Goal: Task Accomplishment & Management: Complete application form

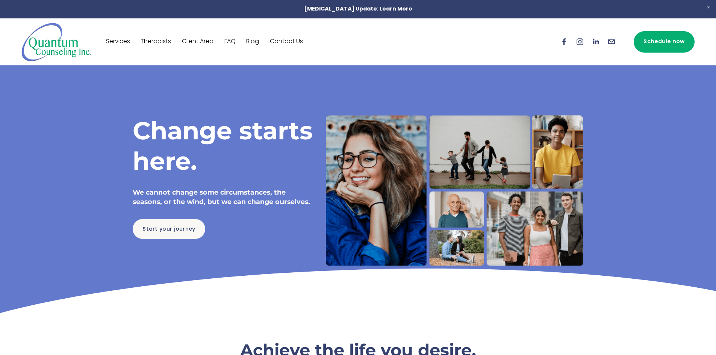
click at [287, 36] on link "Contact Us" at bounding box center [286, 42] width 33 height 12
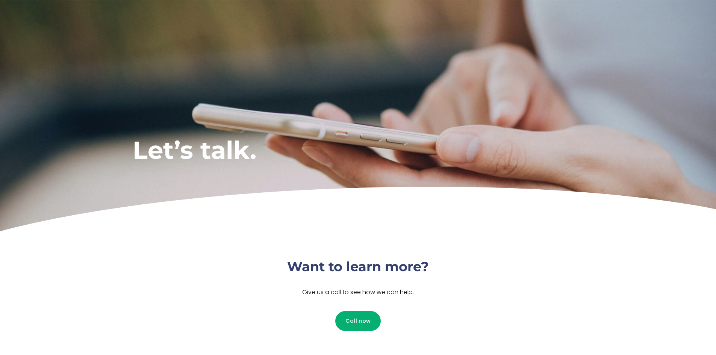
scroll to position [113, 0]
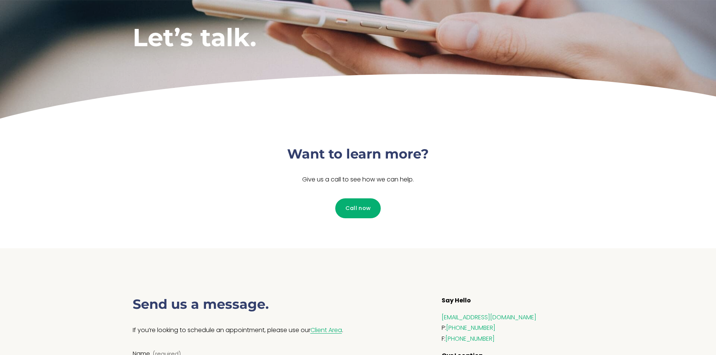
drag, startPoint x: 270, startPoint y: 140, endPoint x: 515, endPoint y: 205, distance: 253.5
click at [515, 205] on div "Want to learn more? Give us a call to see how we can help. Call now" at bounding box center [358, 185] width 494 height 127
drag, startPoint x: 435, startPoint y: 188, endPoint x: 207, endPoint y: 128, distance: 236.1
click at [209, 130] on div "Want to learn more? Give us a call to see how we can help. Call now" at bounding box center [358, 185] width 494 height 127
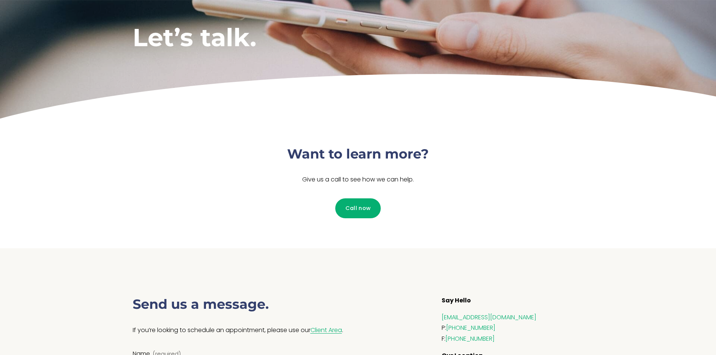
click at [207, 128] on div "Want to learn more? Give us a call to see how we can help. Call now" at bounding box center [358, 185] width 494 height 127
drag, startPoint x: 222, startPoint y: 123, endPoint x: 457, endPoint y: 213, distance: 251.9
click at [457, 213] on div "Want to learn more? Give us a call to see how we can help. Call now" at bounding box center [358, 185] width 494 height 127
click at [457, 213] on div "Call now" at bounding box center [357, 208] width 225 height 20
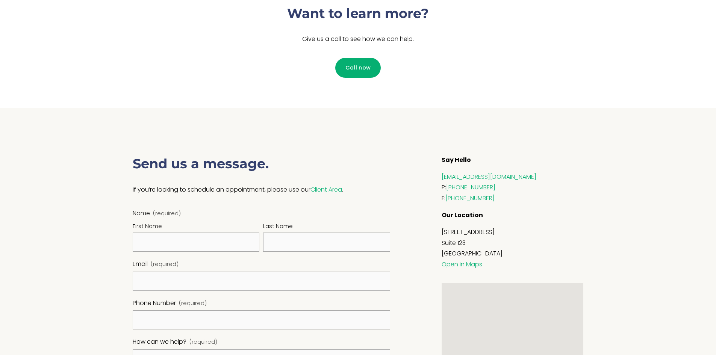
scroll to position [338, 0]
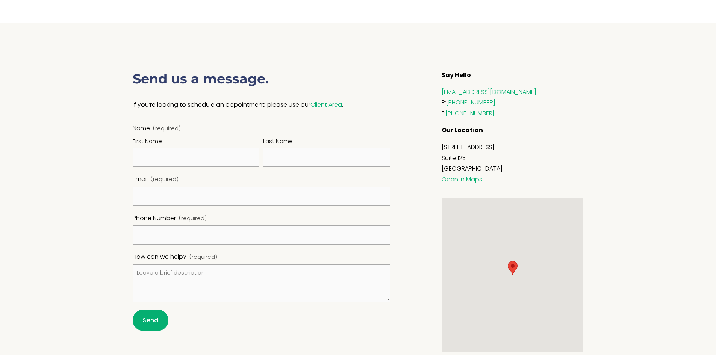
click at [185, 147] on div "First Name" at bounding box center [196, 142] width 127 height 11
click at [185, 148] on input "First Name" at bounding box center [196, 157] width 127 height 19
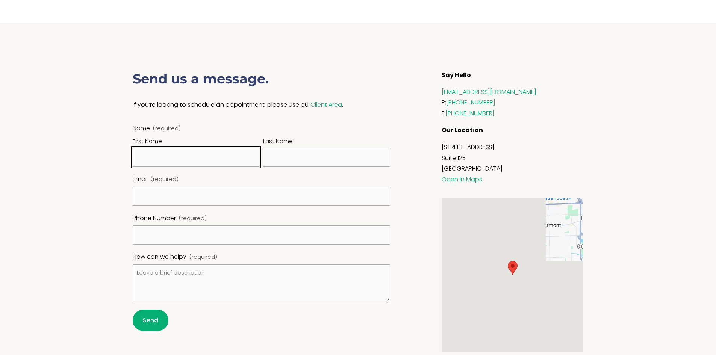
click at [186, 161] on input "First Name" at bounding box center [196, 157] width 127 height 19
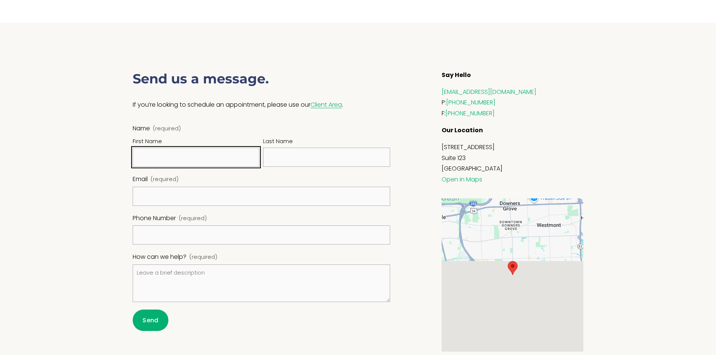
type input "Ben"
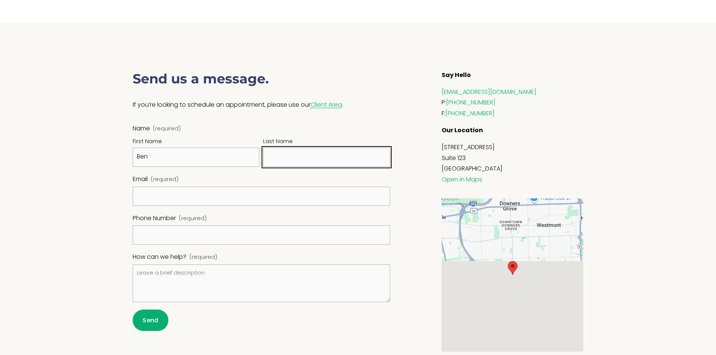
type input "Cross"
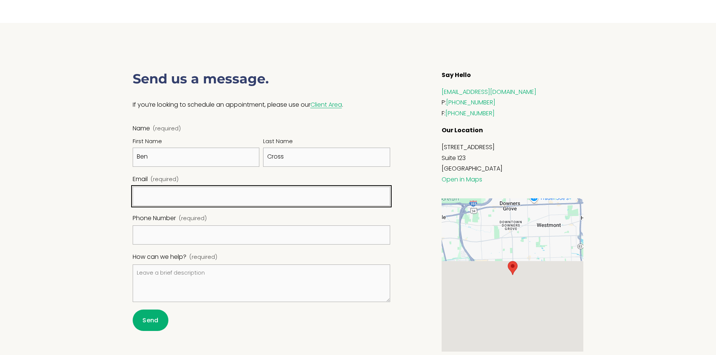
type input "[EMAIL_ADDRESS][DOMAIN_NAME]"
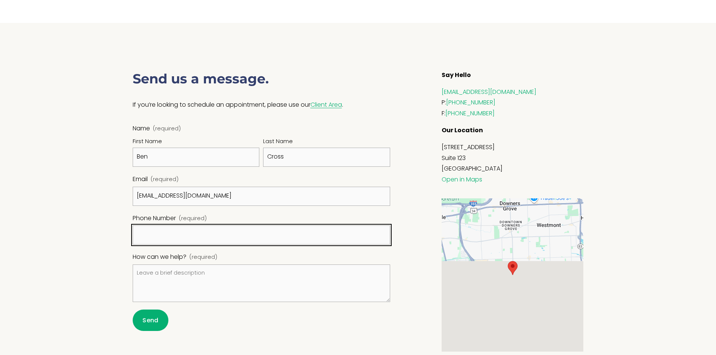
type input "[PHONE_NUMBER]"
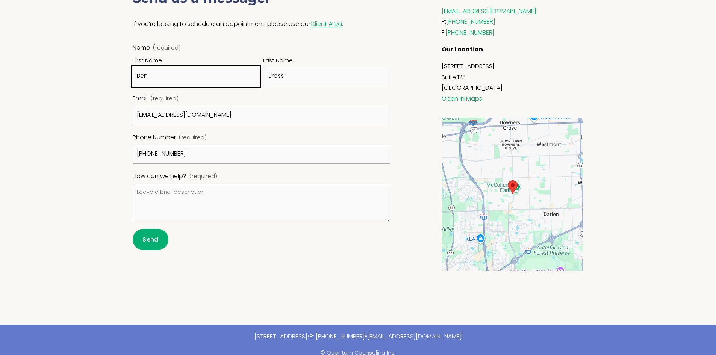
scroll to position [431, 0]
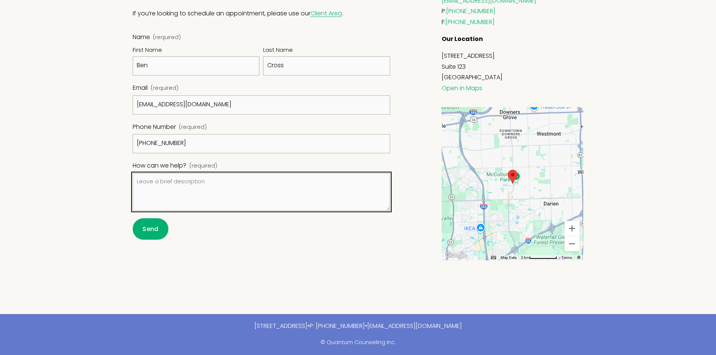
click at [166, 175] on textarea "How can we help? (required)" at bounding box center [262, 192] width 258 height 38
paste textarea "Hi, Are you looking to simplify insurance credentialing or streamline medical b…"
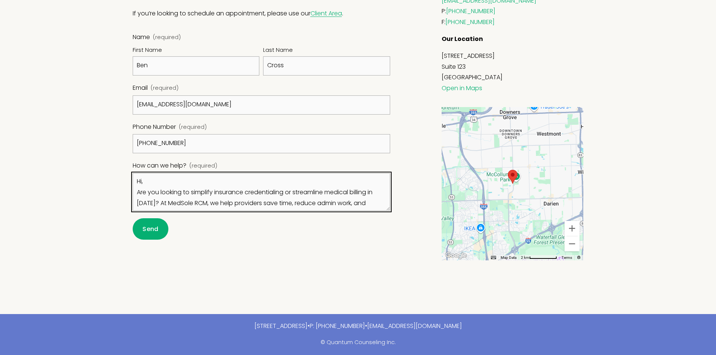
scroll to position [0, 0]
type textarea "Hi, Are you looking to simplify insurance credentialing or streamline medical b…"
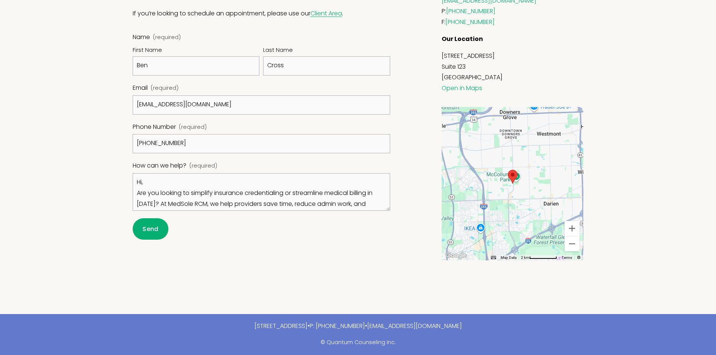
click at [157, 229] on span "Send" at bounding box center [150, 229] width 16 height 9
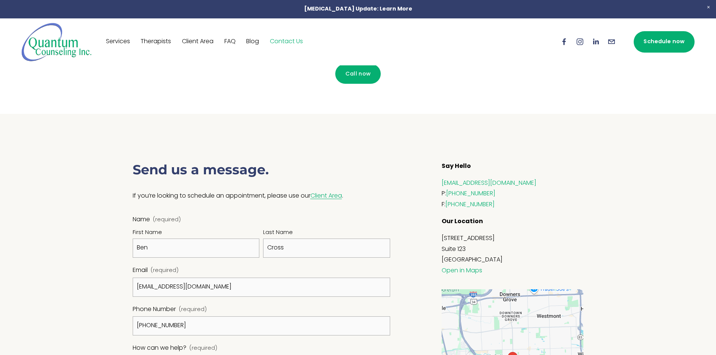
scroll to position [243, 0]
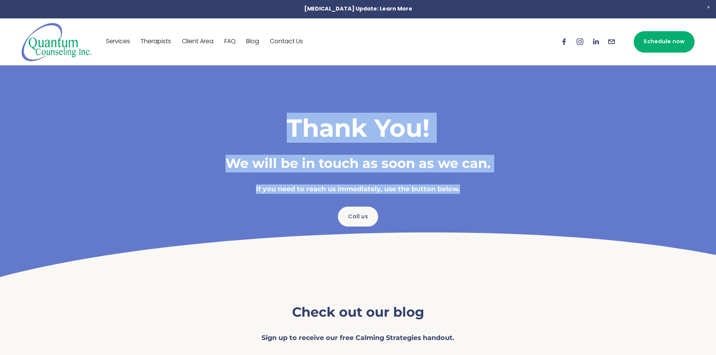
drag, startPoint x: 511, startPoint y: 190, endPoint x: 516, endPoint y: 198, distance: 9.7
click at [516, 198] on div "Thank You! We will be in touch as soon as we can. If you need to reach us immed…" at bounding box center [358, 157] width 351 height 88
click at [515, 198] on div "Thank You! We will be in touch as soon as we can. If you need to reach us immed…" at bounding box center [358, 157] width 351 height 88
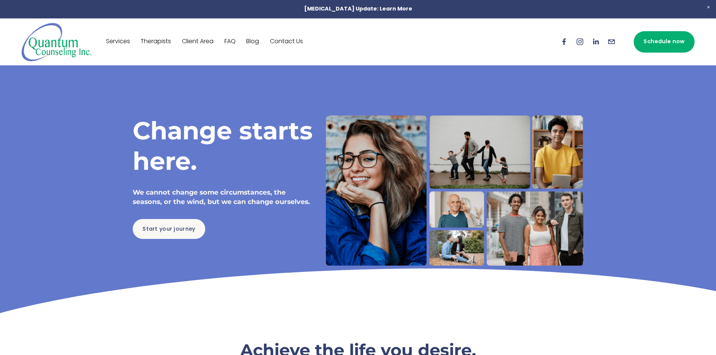
click at [291, 38] on link "Contact Us" at bounding box center [286, 42] width 33 height 12
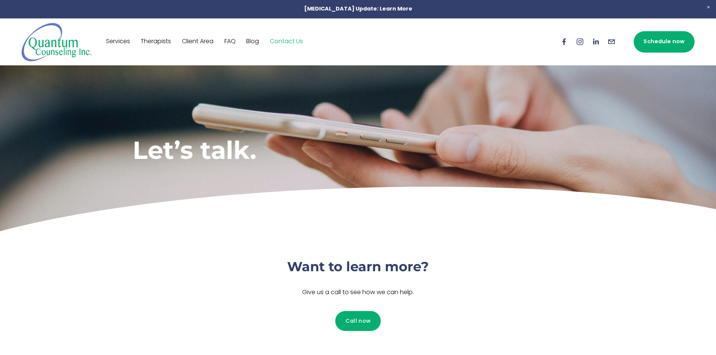
click at [273, 163] on h1 "Let’s talk." at bounding box center [302, 150] width 338 height 30
drag, startPoint x: 231, startPoint y: 156, endPoint x: 99, endPoint y: 147, distance: 132.6
click at [116, 153] on div "Let’s talk." at bounding box center [358, 150] width 494 height 125
click at [94, 145] on div at bounding box center [358, 117] width 716 height 234
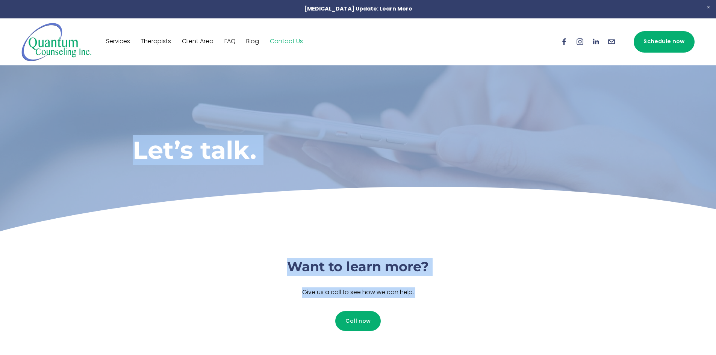
drag, startPoint x: 262, startPoint y: 168, endPoint x: 552, endPoint y: 300, distance: 318.4
drag, startPoint x: 552, startPoint y: 300, endPoint x: 546, endPoint y: 297, distance: 6.9
click at [552, 299] on div "Want to learn more? Give us a call to see how we can help. Call now" at bounding box center [358, 297] width 494 height 127
click at [493, 267] on div "Want to learn more? Give us a call to see how we can help. Call now" at bounding box center [358, 297] width 494 height 127
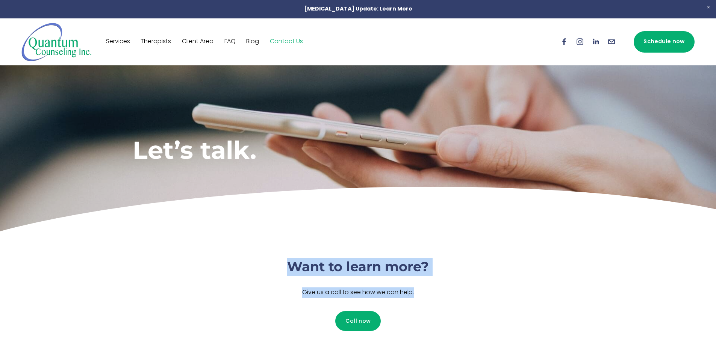
drag, startPoint x: 478, startPoint y: 286, endPoint x: 190, endPoint y: 185, distance: 304.9
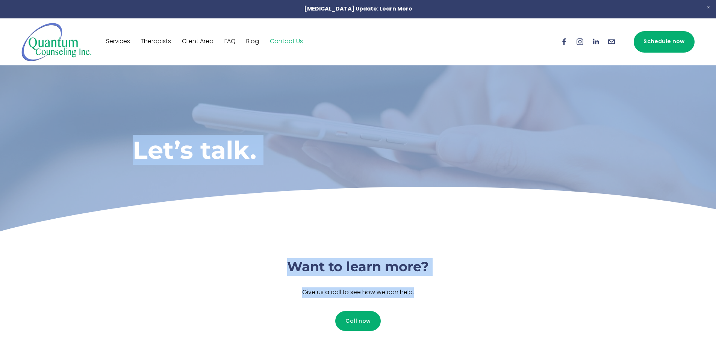
click at [165, 155] on h1 "Let’s talk." at bounding box center [302, 150] width 338 height 30
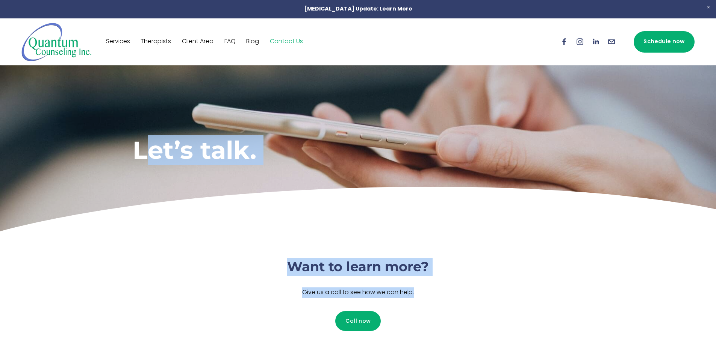
drag, startPoint x: 154, startPoint y: 134, endPoint x: 508, endPoint y: 290, distance: 387.7
click at [508, 290] on div "Want to learn more? Give us a call to see how we can help. Call now" at bounding box center [358, 297] width 494 height 127
drag, startPoint x: 491, startPoint y: 302, endPoint x: 114, endPoint y: 153, distance: 404.6
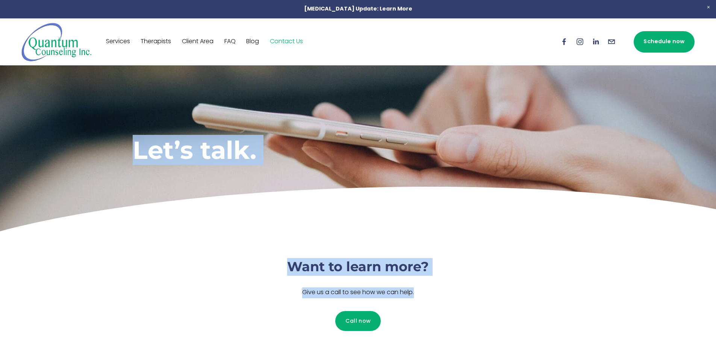
click at [114, 153] on div "Let’s talk." at bounding box center [358, 150] width 494 height 125
drag, startPoint x: 145, startPoint y: 153, endPoint x: 425, endPoint y: 299, distance: 315.6
click at [425, 299] on div "Want to learn more? Give us a call to see how we can help." at bounding box center [358, 281] width 238 height 47
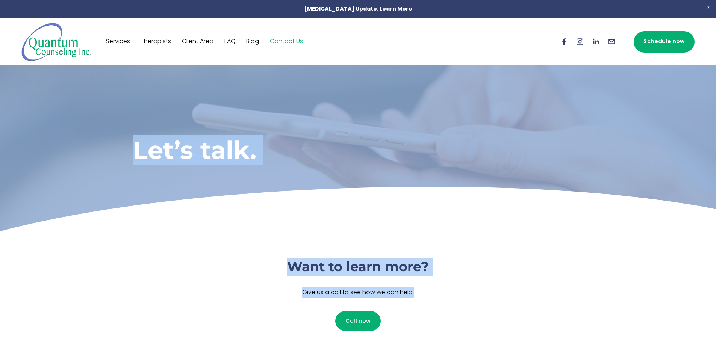
drag, startPoint x: 421, startPoint y: 294, endPoint x: 89, endPoint y: 147, distance: 363.1
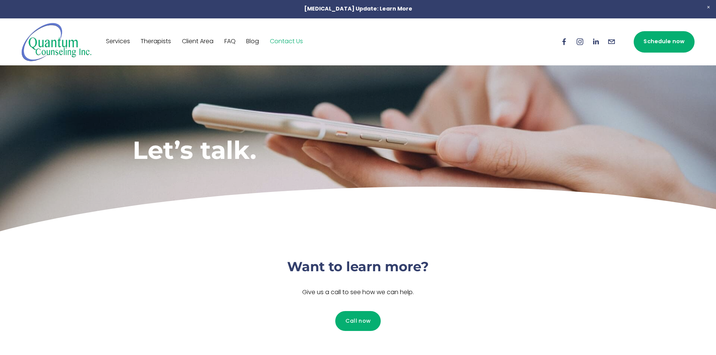
click at [89, 147] on div at bounding box center [358, 117] width 716 height 234
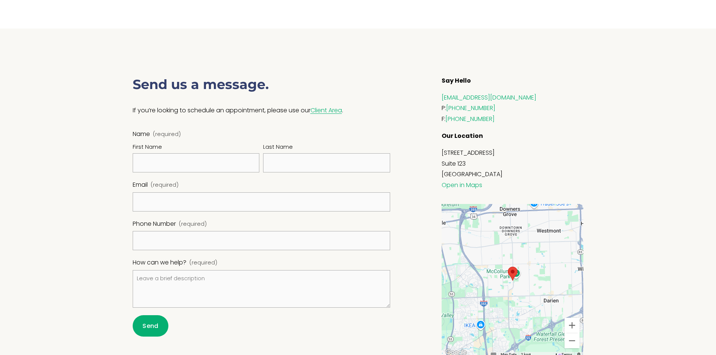
scroll to position [376, 0]
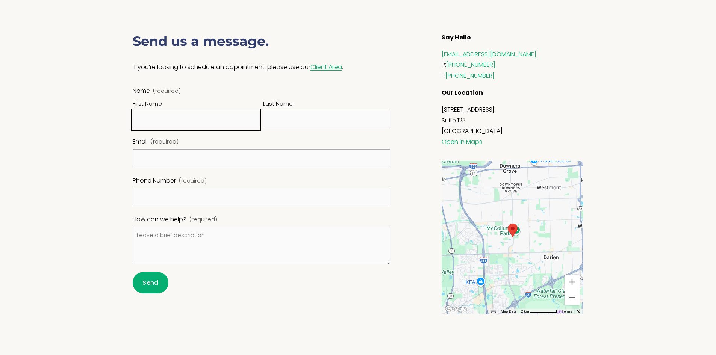
click at [170, 121] on input "First Name" at bounding box center [196, 119] width 127 height 19
type input "Ben"
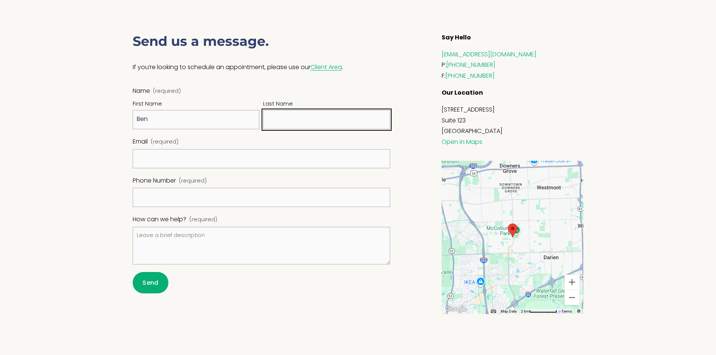
type input "Cross"
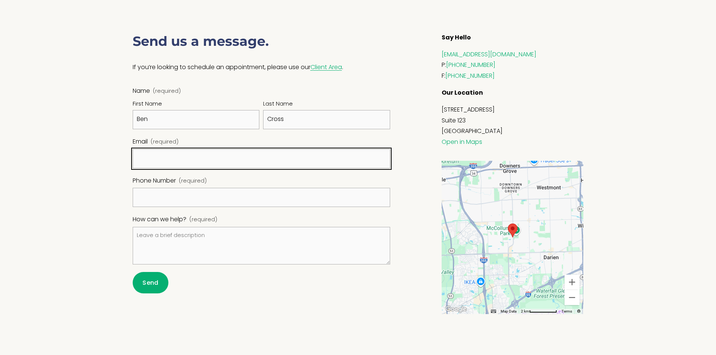
type input "[EMAIL_ADDRESS][DOMAIN_NAME]"
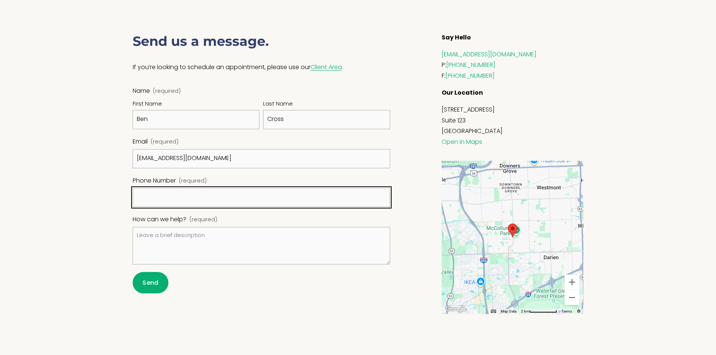
type input "[PHONE_NUMBER]"
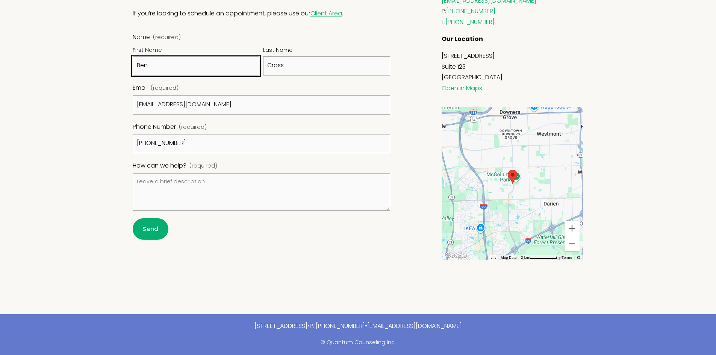
scroll to position [431, 0]
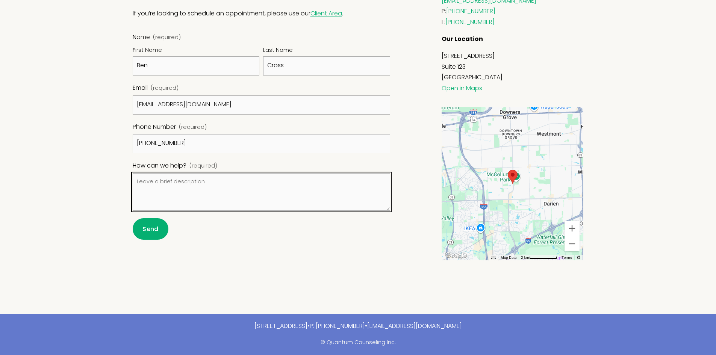
click at [151, 181] on textarea "How can we help? (required)" at bounding box center [262, 192] width 258 height 38
paste textarea "Hi, Are you looking to simplify insurance credentialing or streamline medical b…"
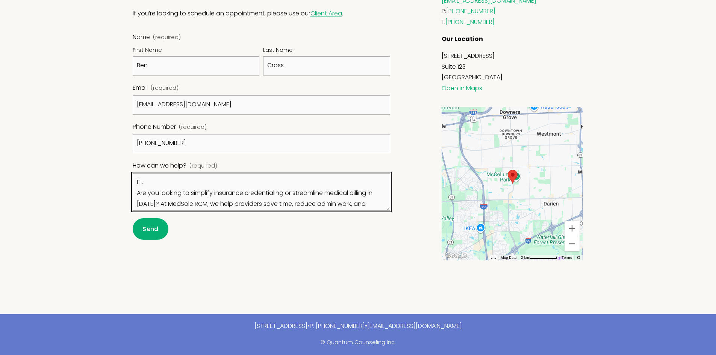
scroll to position [42, 0]
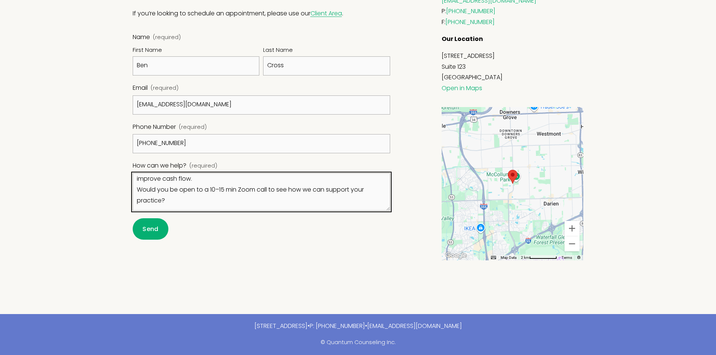
type textarea "Hi, Are you looking to simplify insurance credentialing or streamline medical b…"
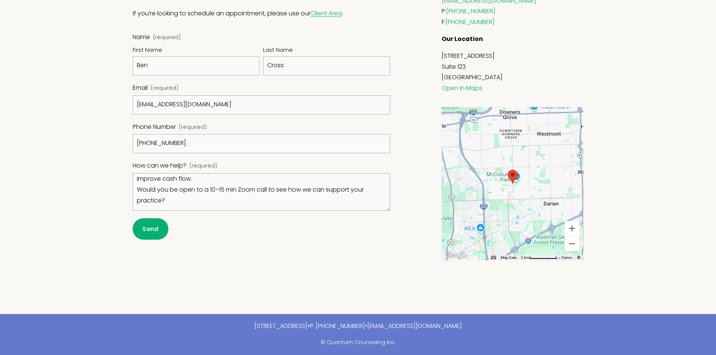
click at [154, 234] on button "Send Send" at bounding box center [151, 228] width 36 height 21
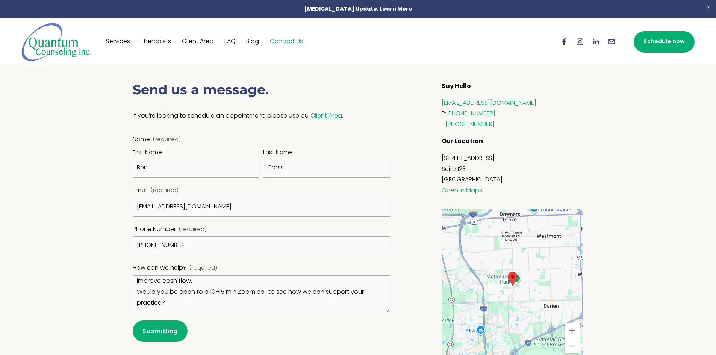
scroll to position [318, 0]
